Goal: Check status: Check status

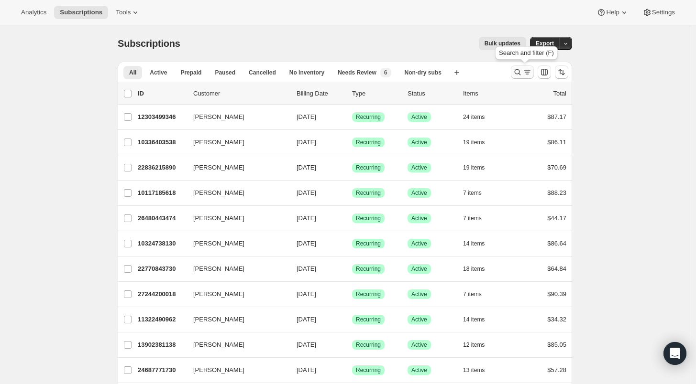
click at [521, 71] on icon "Search and filter results" at bounding box center [518, 72] width 10 height 10
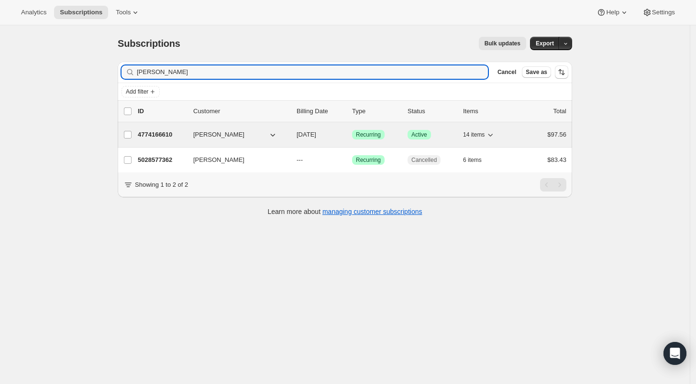
type input "[PERSON_NAME]"
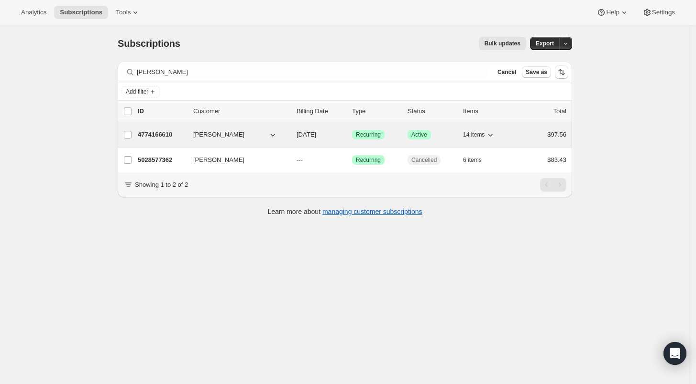
click at [165, 131] on p "4774166610" at bounding box center [162, 135] width 48 height 10
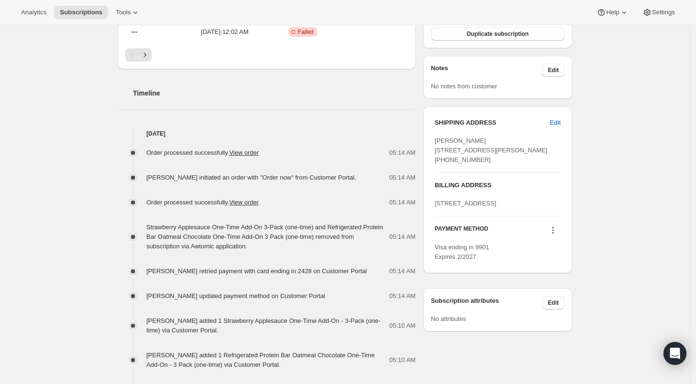
scroll to position [348, 0]
click at [685, 260] on div "Subscription #4774166610. This page is ready Subscription #4774166610 Success R…" at bounding box center [344, 245] width 689 height 1134
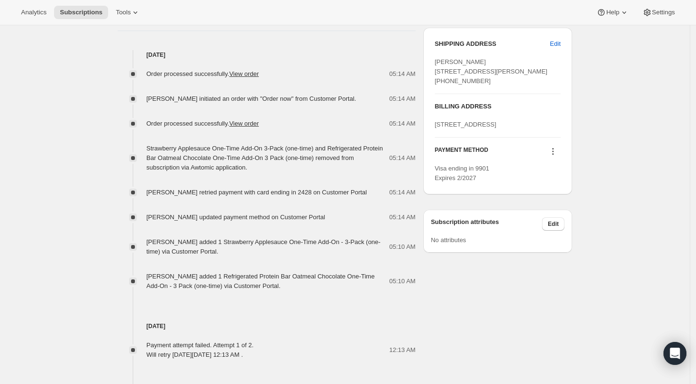
scroll to position [421, 0]
